Goal: Information Seeking & Learning: Find specific fact

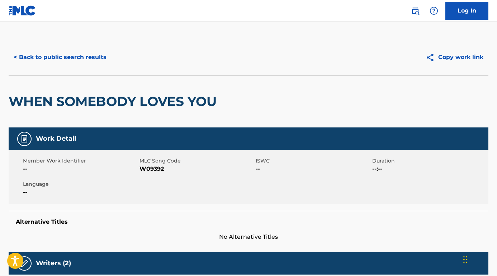
click at [80, 62] on button "< Back to public search results" at bounding box center [60, 57] width 103 height 18
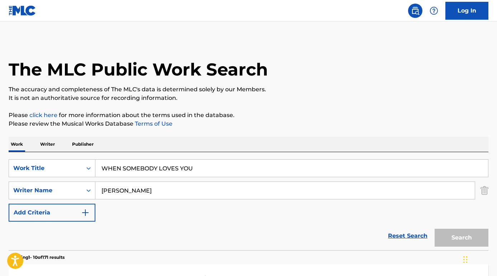
scroll to position [35, 0]
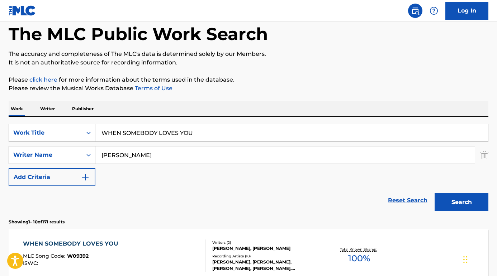
drag, startPoint x: 144, startPoint y: 158, endPoint x: 61, endPoint y: 158, distance: 83.9
click at [61, 158] on div "SearchWithCriteria9ca86a19-ab40-4c37-adc8-7a66ad56f87c Writer Name [PERSON_NAME]" at bounding box center [249, 155] width 480 height 18
paste input "[PERSON_NAME]"
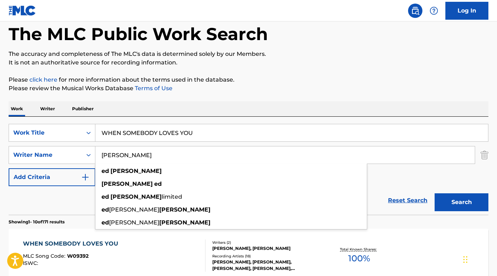
type input "[PERSON_NAME]"
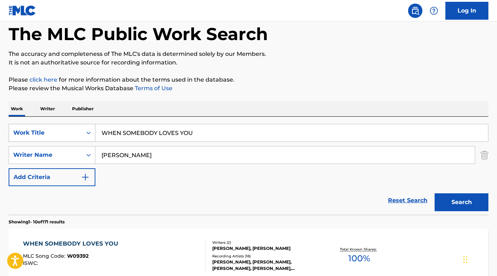
drag, startPoint x: 204, startPoint y: 138, endPoint x: 71, endPoint y: 130, distance: 132.9
click at [71, 130] on div "SearchWithCriteria373d7470-68a2-4c6a-8215-20792bc9681a Work Title WHEN SOMEBODY…" at bounding box center [249, 133] width 480 height 18
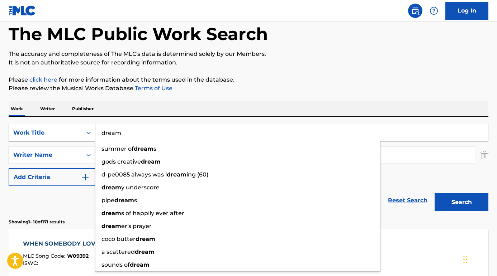
type input "dream"
click at [461, 203] on button "Search" at bounding box center [461, 203] width 54 height 18
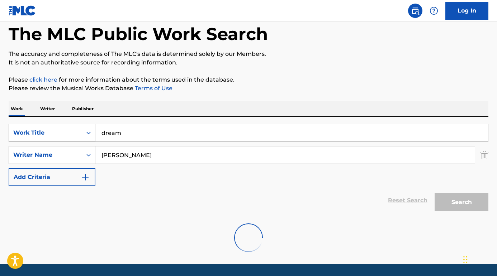
scroll to position [35, 0]
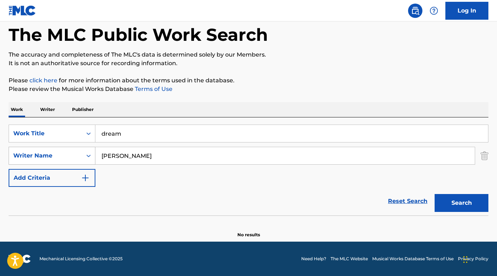
drag, startPoint x: 111, startPoint y: 155, endPoint x: 74, endPoint y: 154, distance: 36.6
click at [74, 154] on div "SearchWithCriteria9ca86a19-ab40-4c37-adc8-7a66ad56f87c Writer Name [PERSON_NAME]" at bounding box center [249, 156] width 480 height 18
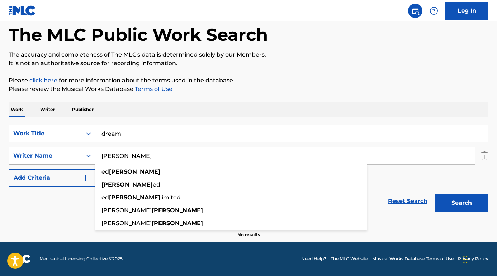
click at [461, 203] on button "Search" at bounding box center [461, 203] width 54 height 18
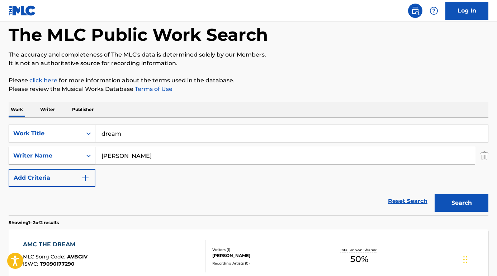
drag, startPoint x: 130, startPoint y: 158, endPoint x: 95, endPoint y: 158, distance: 35.5
click at [95, 158] on div "SearchWithCriteria9ca86a19-ab40-4c37-adc8-7a66ad56f87c Writer Name [PERSON_NAME]" at bounding box center [249, 156] width 480 height 18
paste input "Jethro"
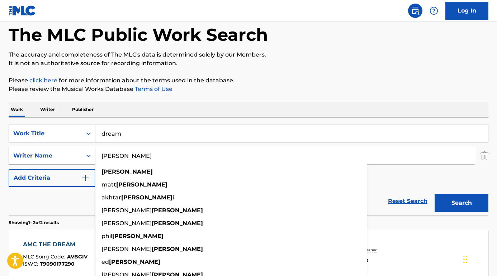
click at [461, 203] on button "Search" at bounding box center [461, 203] width 54 height 18
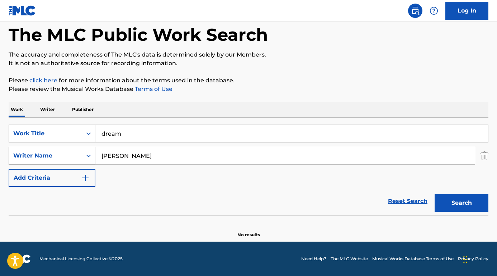
drag, startPoint x: 127, startPoint y: 154, endPoint x: 54, endPoint y: 149, distance: 73.0
click at [54, 152] on div "SearchWithCriteria9ca86a19-ab40-4c37-adc8-7a66ad56f87c Writer Name [PERSON_NAME]" at bounding box center [249, 156] width 480 height 18
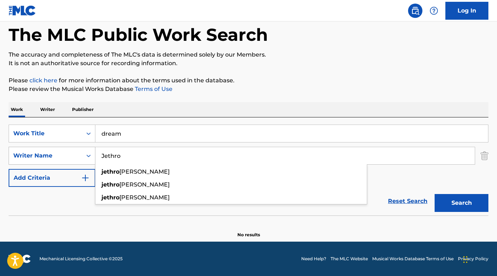
click at [461, 203] on button "Search" at bounding box center [461, 203] width 54 height 18
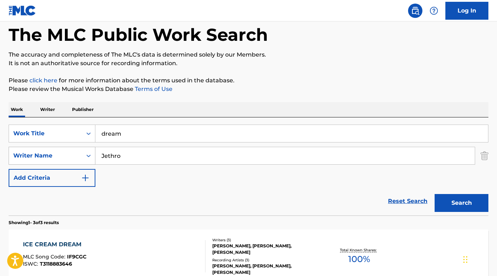
drag, startPoint x: 126, startPoint y: 157, endPoint x: 83, endPoint y: 157, distance: 43.4
click at [83, 157] on div "SearchWithCriteria9ca86a19-ab40-4c37-adc8-7a66ad56f87c Writer Name [PERSON_NAME]" at bounding box center [249, 156] width 480 height 18
paste input "[PERSON_NAME] [PERSON_NAME]"
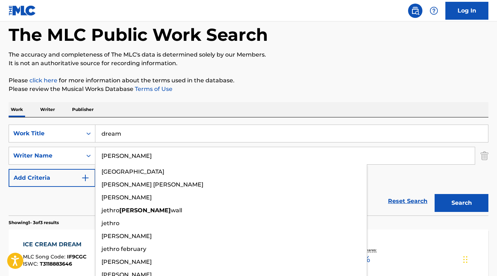
type input "[PERSON_NAME]"
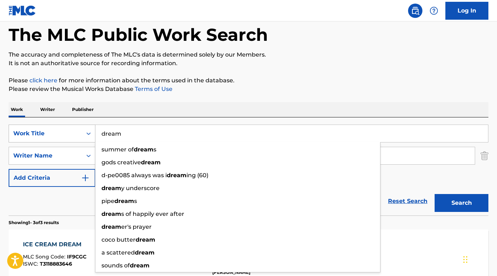
drag, startPoint x: 128, startPoint y: 130, endPoint x: 79, endPoint y: 131, distance: 49.5
click at [79, 131] on div "SearchWithCriteria373d7470-68a2-4c6a-8215-20792bc9681a Work Title dream summer …" at bounding box center [249, 134] width 480 height 18
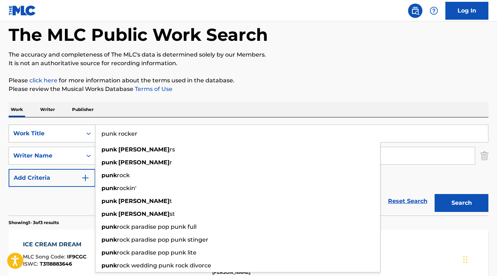
click at [461, 203] on button "Search" at bounding box center [461, 203] width 54 height 18
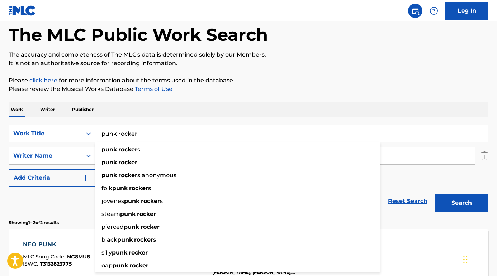
click at [59, 221] on p "Showing 1 - 2 of 2 results" at bounding box center [34, 223] width 50 height 6
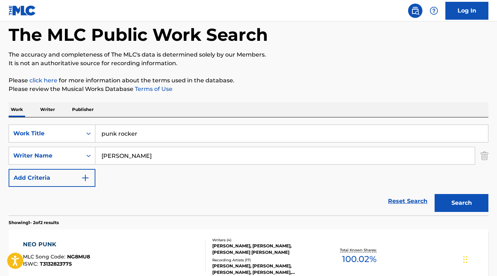
click at [119, 132] on input "punk rocker" at bounding box center [291, 133] width 393 height 17
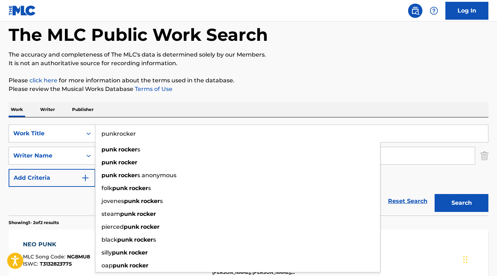
type input "punkrocker"
click at [461, 203] on button "Search" at bounding box center [461, 203] width 54 height 18
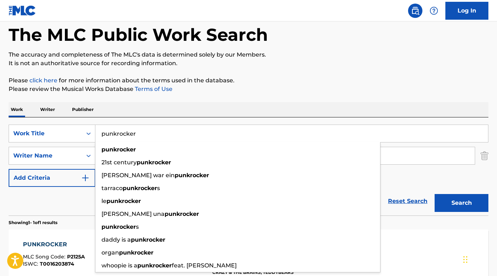
click at [188, 110] on div "Work Writer Publisher" at bounding box center [249, 109] width 480 height 15
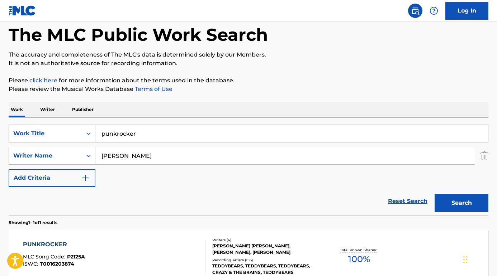
click at [58, 242] on div "PUNKROCKER" at bounding box center [54, 245] width 62 height 9
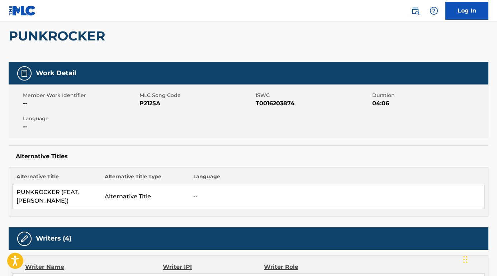
scroll to position [92, 0]
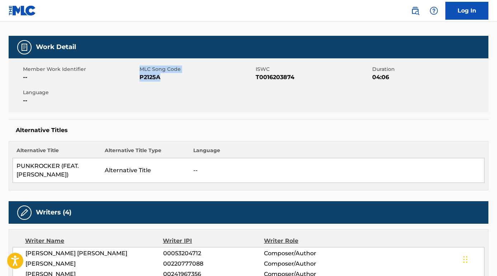
drag, startPoint x: 161, startPoint y: 77, endPoint x: 138, endPoint y: 78, distance: 22.2
click at [138, 78] on div "Member Work Identifier -- MLC Song Code P2125A ISWC T0016203874 Duration 04:06 …" at bounding box center [249, 85] width 480 height 54
copy div "MLC Song Code P2125A"
drag, startPoint x: 311, startPoint y: 81, endPoint x: 256, endPoint y: 79, distance: 55.2
click at [256, 79] on span "T0016203874" at bounding box center [313, 77] width 115 height 9
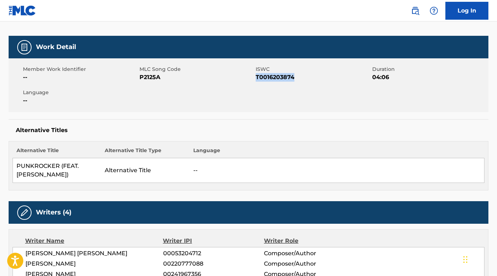
copy span "T0016203874"
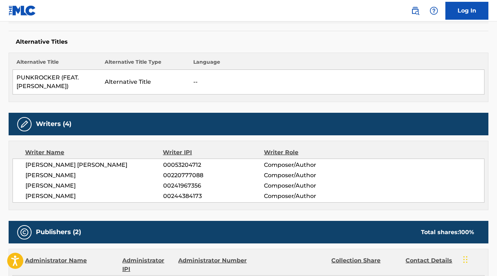
scroll to position [208, 0]
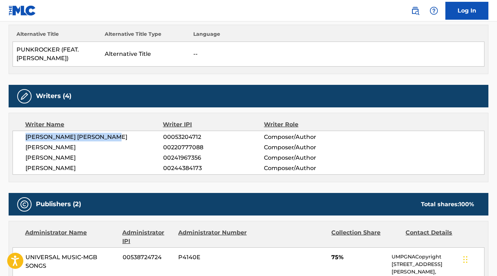
drag, startPoint x: 124, startPoint y: 139, endPoint x: 22, endPoint y: 136, distance: 101.8
click at [22, 136] on div "[PERSON_NAME] [PERSON_NAME] 00053204712 Composer/Author [PERSON_NAME] 002207770…" at bounding box center [249, 153] width 472 height 44
copy span "[PERSON_NAME] [PERSON_NAME]"
drag, startPoint x: 71, startPoint y: 148, endPoint x: 12, endPoint y: 148, distance: 59.1
click at [12, 148] on div "Writer Name Writer IPI Writer Role [PERSON_NAME] [PERSON_NAME] 00053204712 Comp…" at bounding box center [249, 148] width 480 height 70
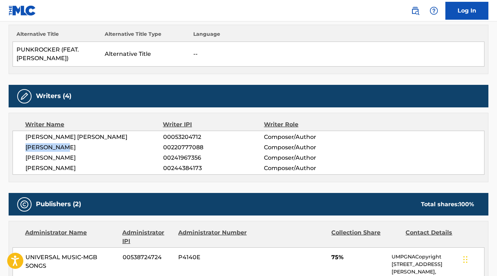
copy span "[PERSON_NAME]"
drag, startPoint x: 98, startPoint y: 158, endPoint x: 0, endPoint y: 158, distance: 97.9
click at [0, 158] on div "< Back to public search results Copy work link PUNKROCKER Work Detail Member Wo…" at bounding box center [248, 276] width 497 height 890
copy span "[PERSON_NAME]"
drag, startPoint x: 104, startPoint y: 168, endPoint x: 13, endPoint y: 168, distance: 90.7
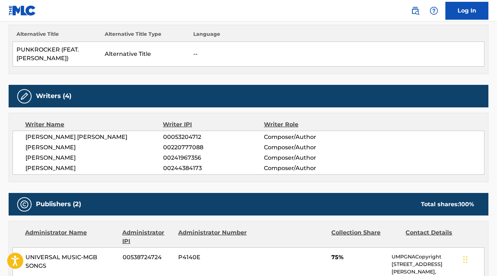
click at [13, 168] on div "[PERSON_NAME] [PERSON_NAME] 00053204712 Composer/Author [PERSON_NAME] 002207770…" at bounding box center [249, 153] width 472 height 44
copy span "[PERSON_NAME]"
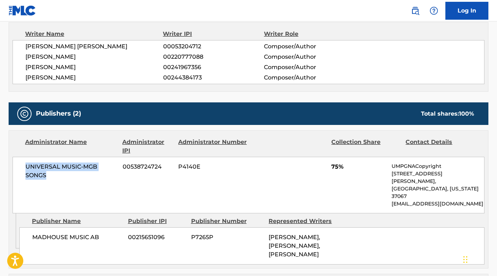
drag, startPoint x: 49, startPoint y: 175, endPoint x: 8, endPoint y: 165, distance: 42.4
click at [8, 165] on div "< Back to public search results Copy work link PUNKROCKER Work Detail Member Wo…" at bounding box center [248, 185] width 497 height 890
copy span "UNIVERSAL MUSIC-MGB SONGS"
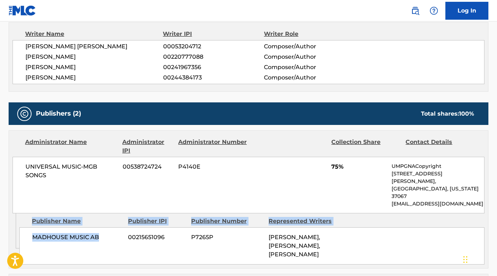
drag, startPoint x: 104, startPoint y: 222, endPoint x: 9, endPoint y: 222, distance: 94.6
click at [9, 222] on div "Admin Original Publisher Connecting Line Publisher Name Publisher IPI Publisher…" at bounding box center [248, 241] width 479 height 55
copy div "Admin Original Publisher Connecting Line Publisher Name Publisher IPI Publisher…"
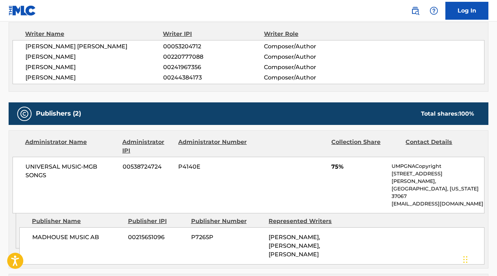
click at [96, 233] on span "MADHOUSE MUSIC AB" at bounding box center [77, 237] width 90 height 9
drag, startPoint x: 105, startPoint y: 222, endPoint x: 26, endPoint y: 222, distance: 79.2
click at [26, 228] on div "MADHOUSE MUSIC AB 00215651096 P7265P [PERSON_NAME], [PERSON_NAME], [PERSON_NAME]" at bounding box center [251, 246] width 465 height 37
copy span "MADHOUSE MUSIC AB"
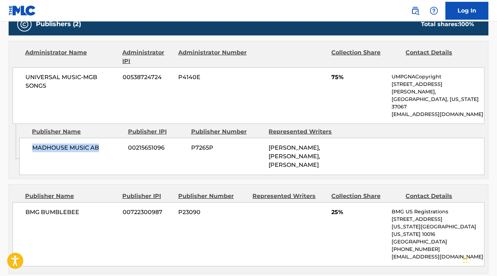
scroll to position [395, 0]
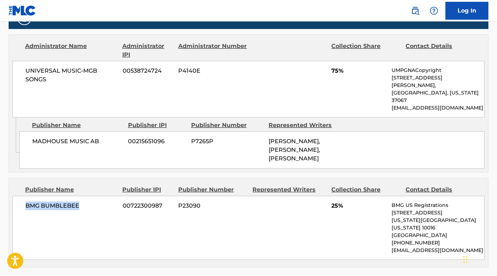
drag, startPoint x: 82, startPoint y: 188, endPoint x: 9, endPoint y: 188, distance: 73.1
click at [9, 188] on div "Publisher Name Publisher IPI Publisher Number Represented Writers Collection Sh…" at bounding box center [248, 223] width 479 height 89
copy span "BMG BUMBLEBEE"
